Goal: Task Accomplishment & Management: Manage account settings

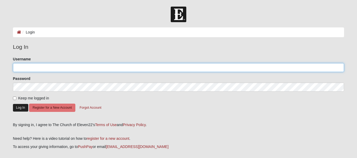
type input "akruseil"
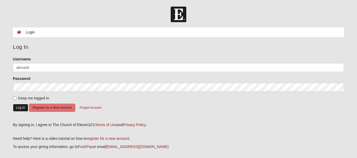
click at [17, 106] on button "Log In" at bounding box center [20, 108] width 15 height 8
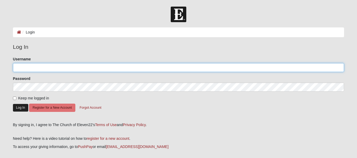
type input "akruseil"
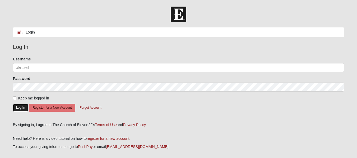
click at [19, 108] on button "Log In" at bounding box center [20, 108] width 15 height 8
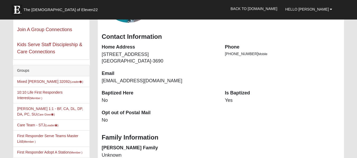
scroll to position [96, 0]
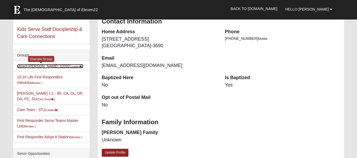
click at [35, 67] on link "Mixed Kruse 32092 (Leader )" at bounding box center [50, 66] width 66 height 4
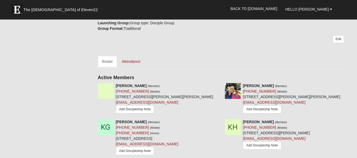
scroll to position [216, 0]
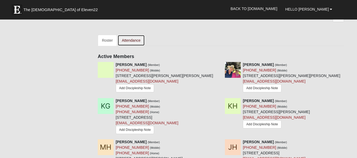
click at [128, 39] on link "Attendance" at bounding box center [131, 40] width 27 height 11
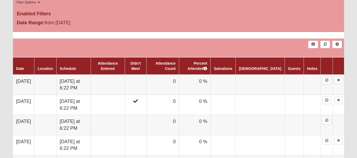
scroll to position [276, 0]
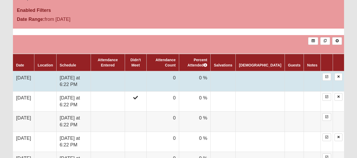
click at [147, 74] on td at bounding box center [136, 81] width 22 height 20
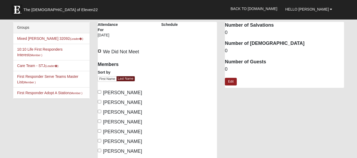
click at [101, 51] on input "We Did Not Meet" at bounding box center [99, 50] width 3 height 3
checkbox input "true"
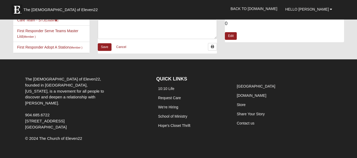
scroll to position [47, 0]
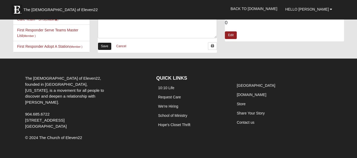
click at [108, 45] on link "Save" at bounding box center [105, 47] width 14 height 8
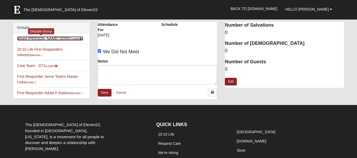
click at [26, 37] on link "Mixed [PERSON_NAME] 32092 (Leader )" at bounding box center [50, 39] width 66 height 4
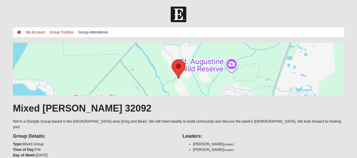
scroll to position [276, 0]
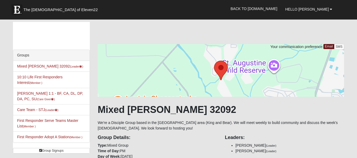
scroll to position [216, 0]
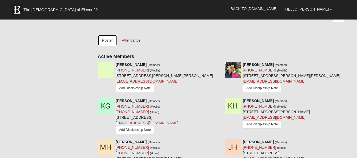
click at [105, 42] on link "Roster" at bounding box center [107, 40] width 19 height 11
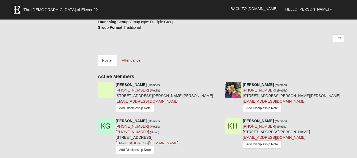
scroll to position [217, 0]
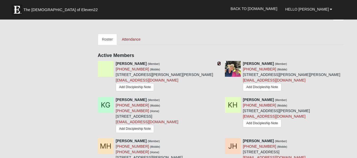
click at [218, 63] on icon at bounding box center [219, 64] width 4 height 4
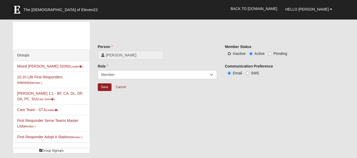
click at [229, 54] on input "Inactive" at bounding box center [229, 53] width 3 height 3
radio input "true"
click at [103, 88] on input "Save" at bounding box center [105, 88] width 14 height 8
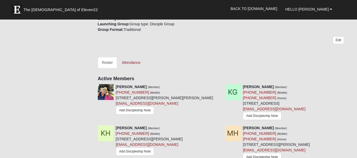
scroll to position [219, 0]
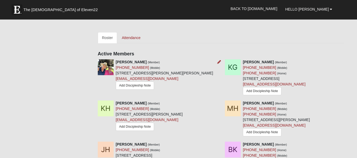
click at [111, 69] on img at bounding box center [106, 68] width 16 height 16
click at [219, 62] on icon at bounding box center [219, 62] width 4 height 4
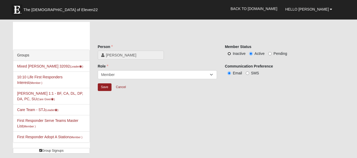
click at [229, 54] on input "Inactive" at bounding box center [229, 53] width 3 height 3
radio input "true"
click at [105, 85] on input "Save" at bounding box center [105, 88] width 14 height 8
